Goal: Task Accomplishment & Management: Manage account settings

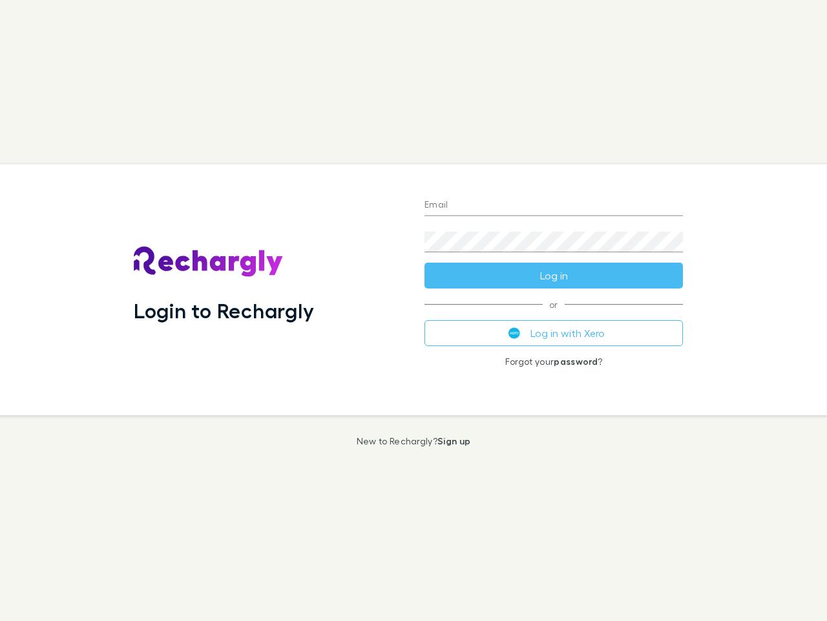
click at [414, 310] on div "Login to Rechargly" at bounding box center [268, 289] width 291 height 251
click at [554, 206] on input "Email" at bounding box center [554, 205] width 259 height 21
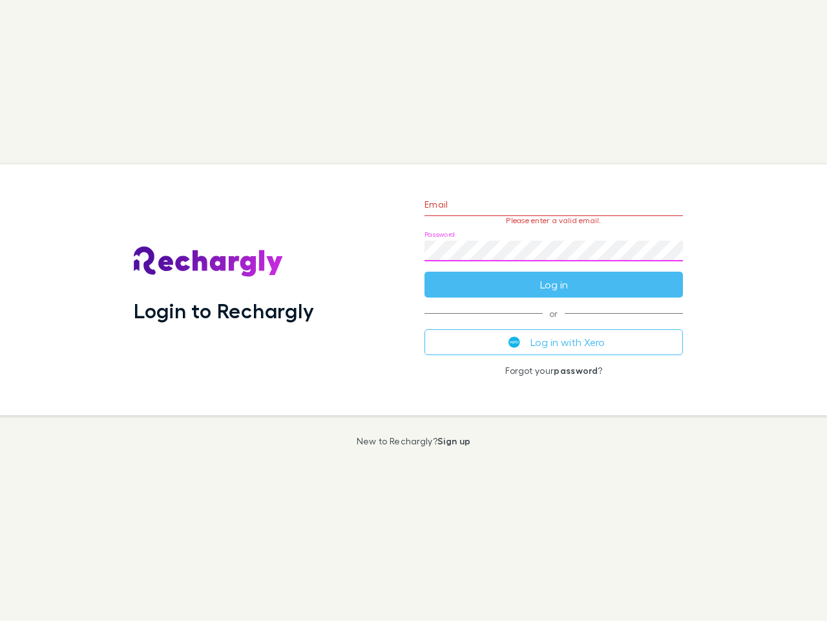
click at [554, 275] on form "Email Please enter a valid email. Password Log in" at bounding box center [554, 241] width 259 height 112
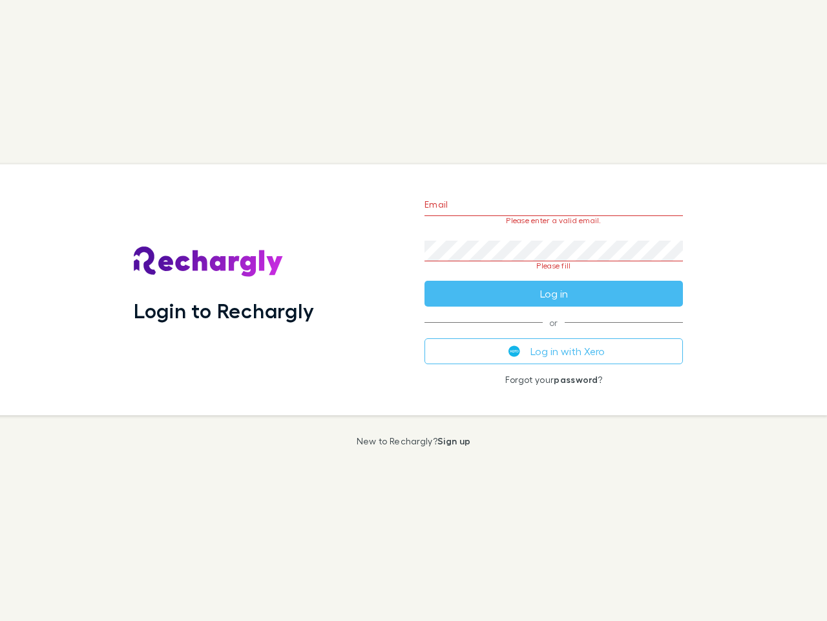
click at [554, 333] on div "Email Please enter a valid email. Password Please fill Log in or Log in with Xe…" at bounding box center [553, 289] width 279 height 251
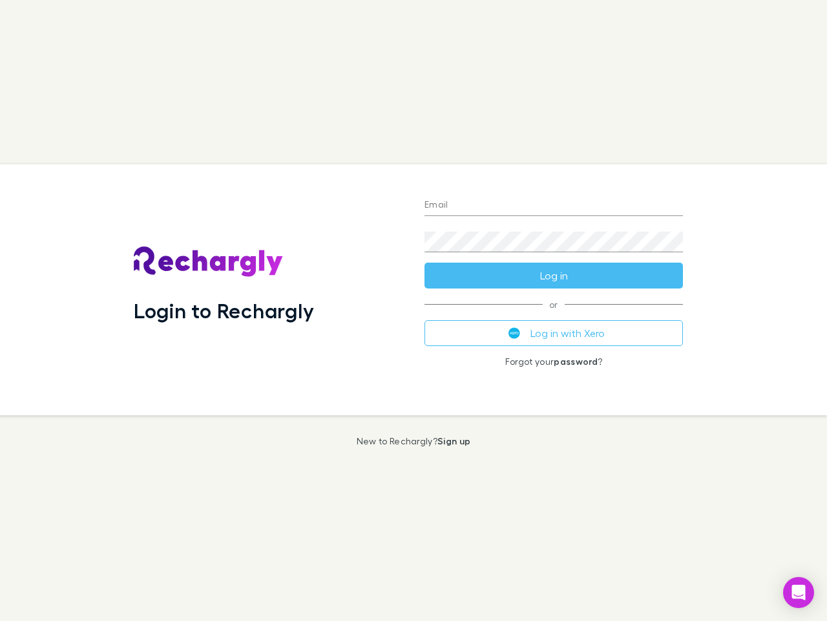
click at [414, 310] on div "Login to Rechargly" at bounding box center [268, 289] width 291 height 251
click at [554, 206] on input "Email" at bounding box center [554, 205] width 259 height 21
click at [554, 275] on button "Log in" at bounding box center [554, 275] width 259 height 26
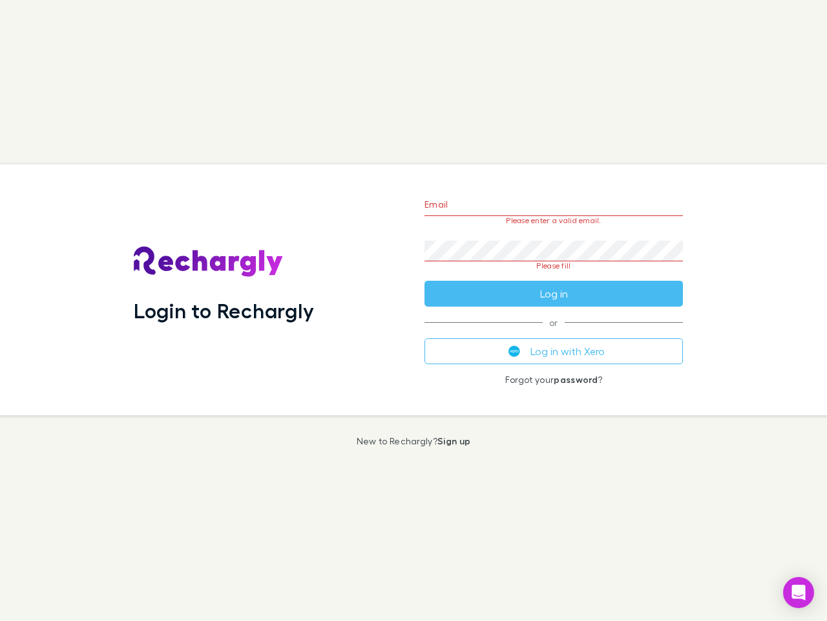
click at [554, 333] on div "Email Please enter a valid email. Password Please fill Log in or Log in with Xe…" at bounding box center [553, 289] width 279 height 251
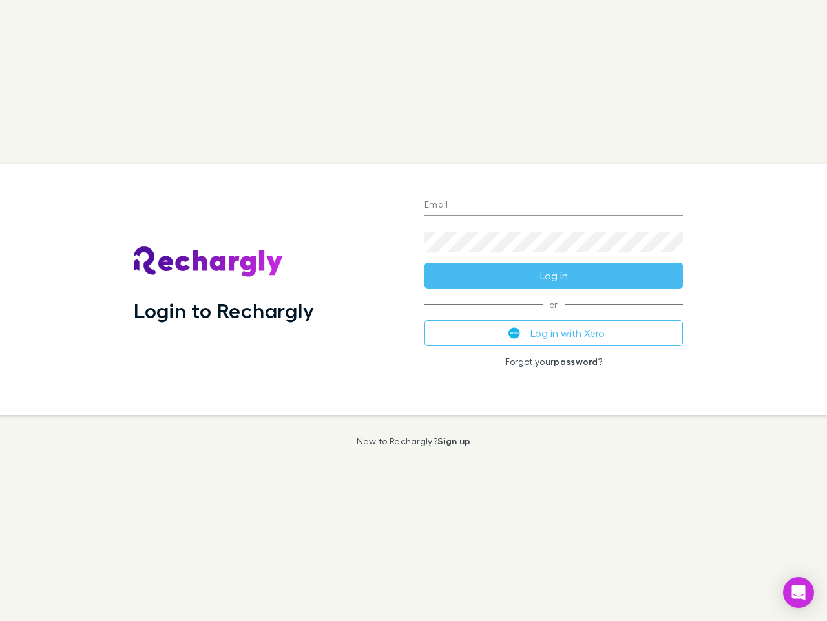
click at [414, 310] on div "Login to Rechargly" at bounding box center [268, 289] width 291 height 251
click at [554, 206] on input "Email" at bounding box center [554, 205] width 259 height 21
click at [554, 275] on button "Log in" at bounding box center [554, 275] width 259 height 26
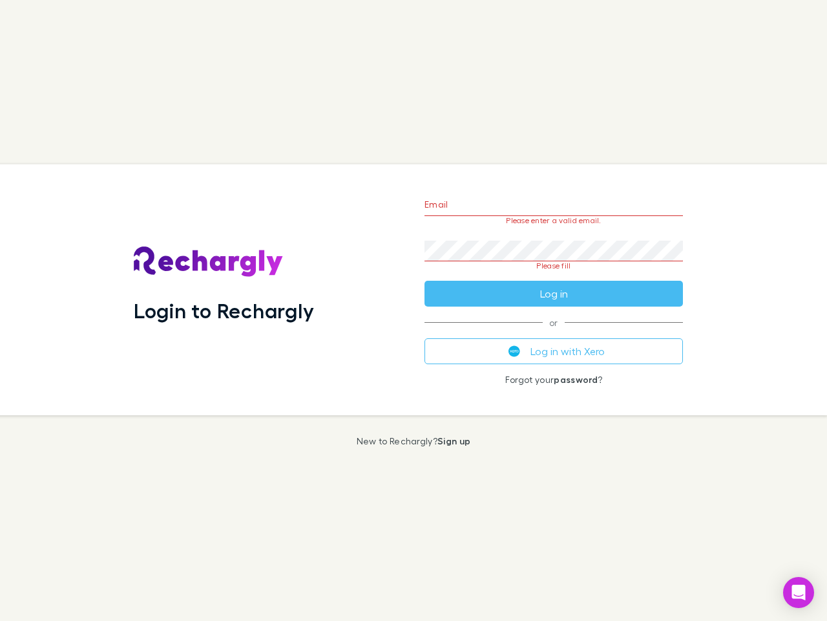
click at [554, 333] on div "Email Please enter a valid email. Password Please fill Log in or Log in with Xe…" at bounding box center [553, 289] width 279 height 251
click at [799, 592] on icon "Open Intercom Messenger" at bounding box center [800, 592] width 14 height 16
